Goal: Information Seeking & Learning: Learn about a topic

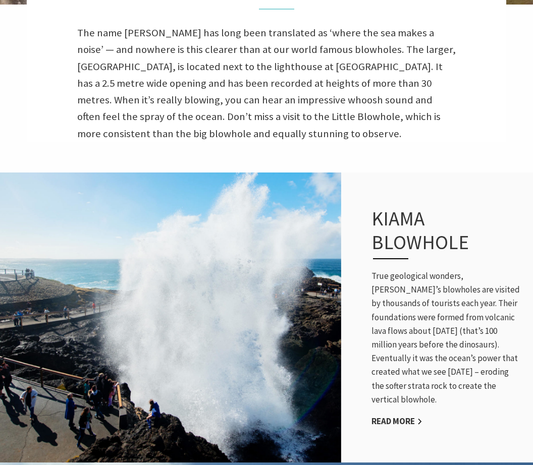
scroll to position [355, 0]
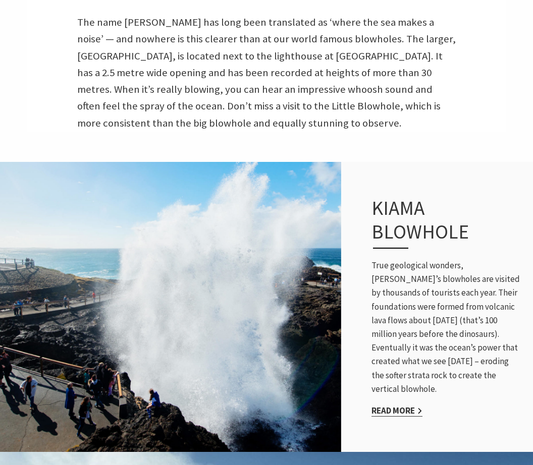
click at [391, 417] on link "Read More" at bounding box center [396, 411] width 51 height 12
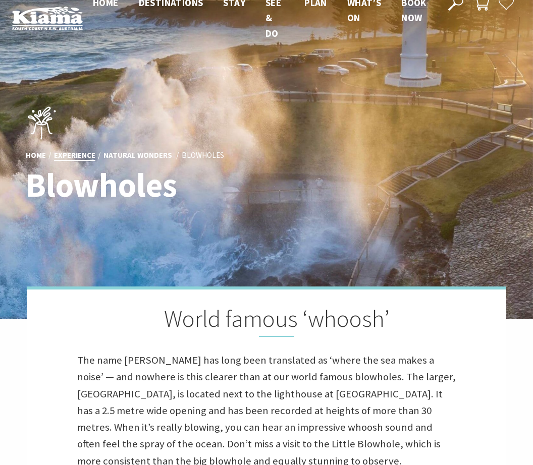
scroll to position [0, 0]
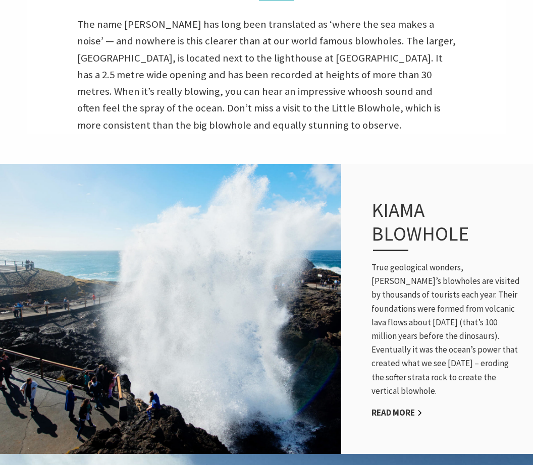
scroll to position [355, 0]
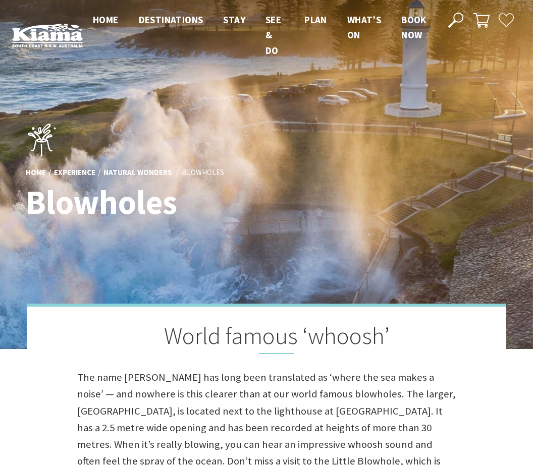
scroll to position [321, 530]
